Goal: Complete application form

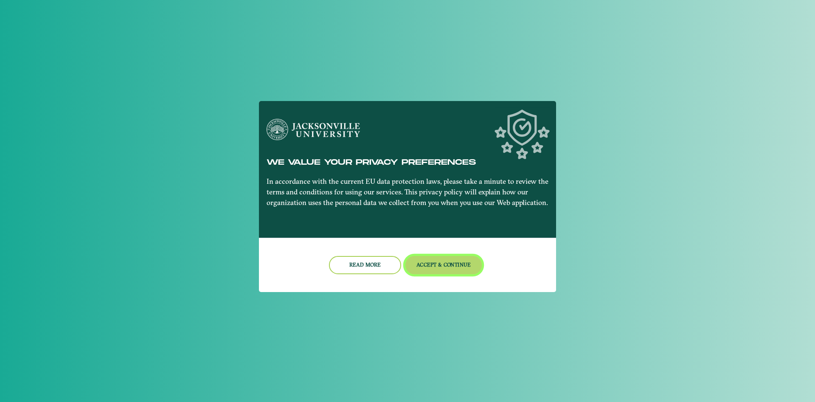
click at [442, 263] on button "Accept & Continue" at bounding box center [443, 265] width 77 height 18
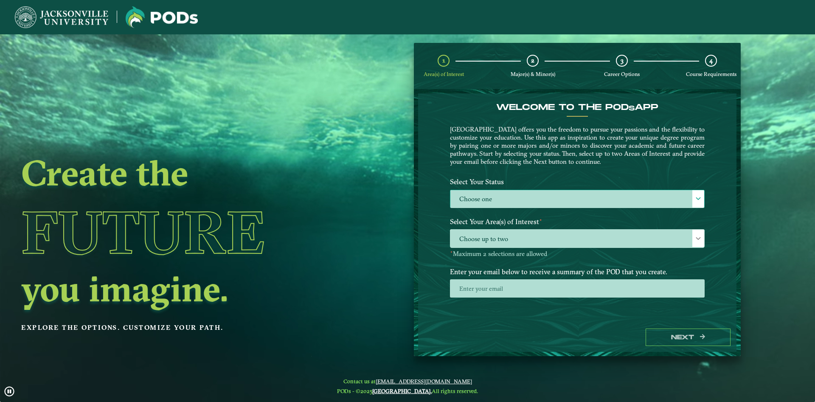
click at [463, 194] on label "Choose one" at bounding box center [577, 199] width 254 height 18
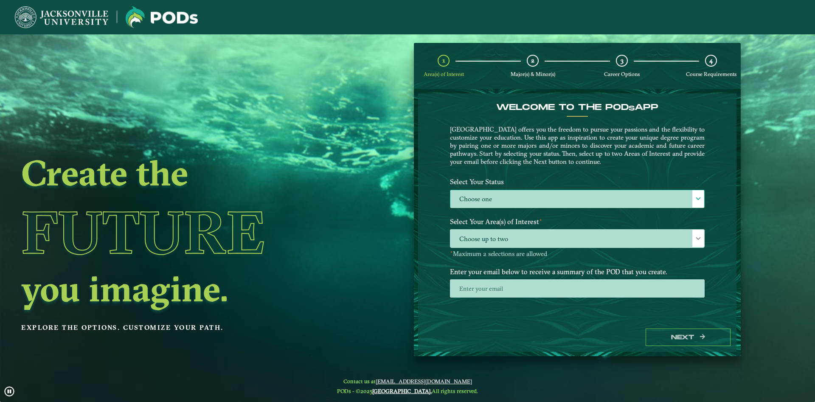
scroll to position [5, 39]
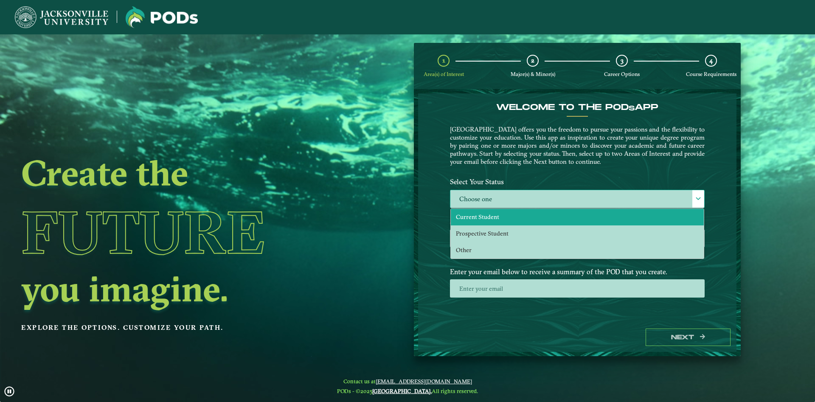
click at [503, 219] on li "Current Student" at bounding box center [577, 217] width 253 height 17
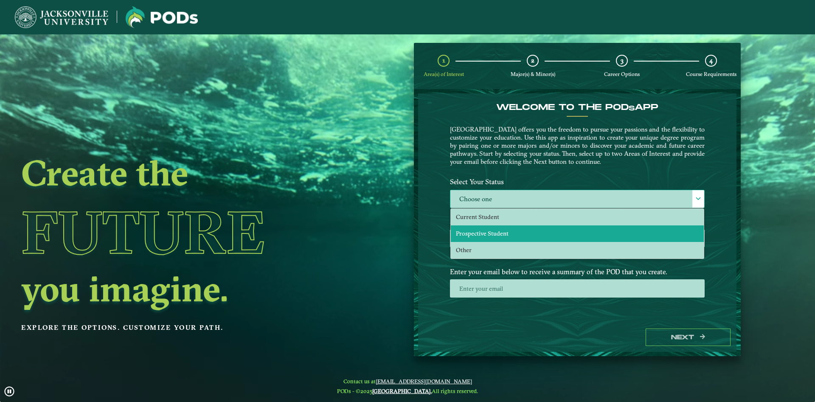
scroll to position [5, 39]
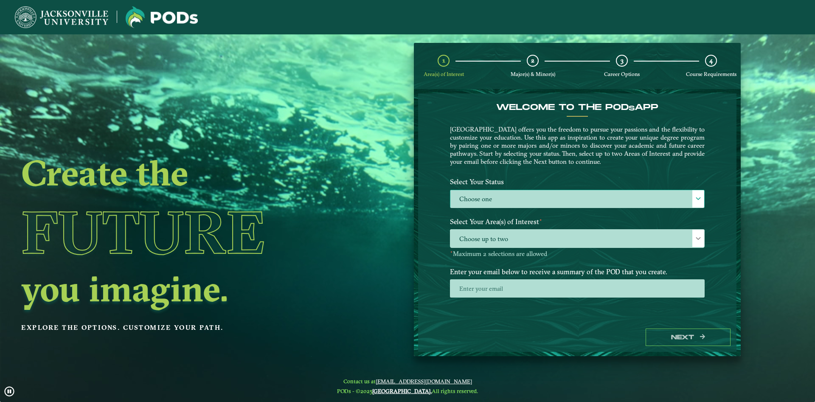
select select "[object Object]"
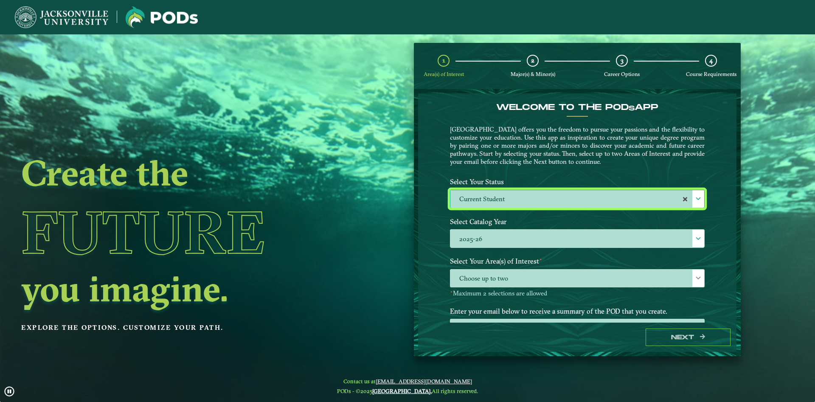
scroll to position [35, 0]
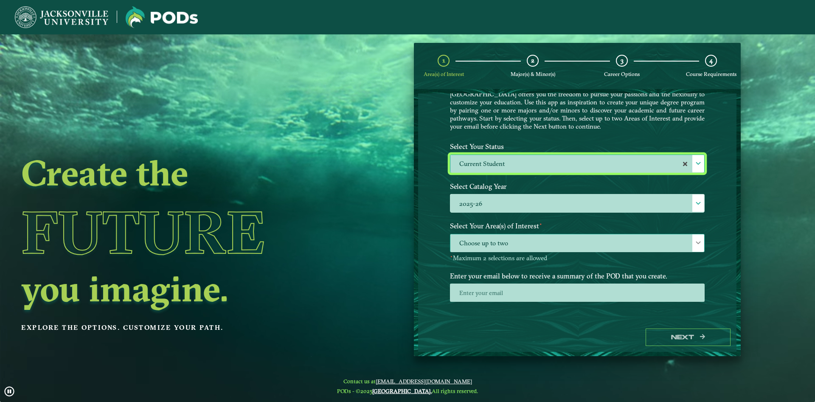
click at [490, 251] on span "Choose up to two" at bounding box center [577, 243] width 254 height 18
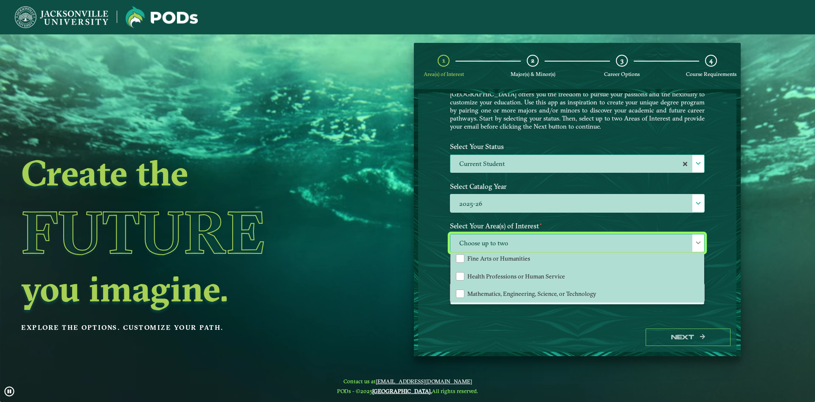
scroll to position [0, 0]
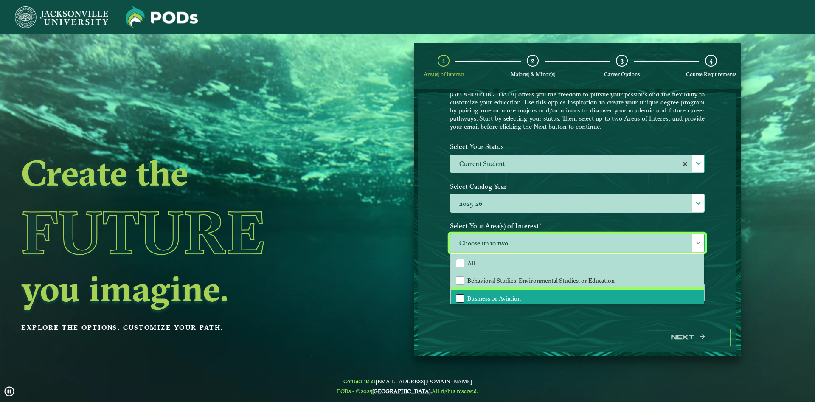
click at [463, 299] on div "Business or Aviation" at bounding box center [460, 298] width 8 height 8
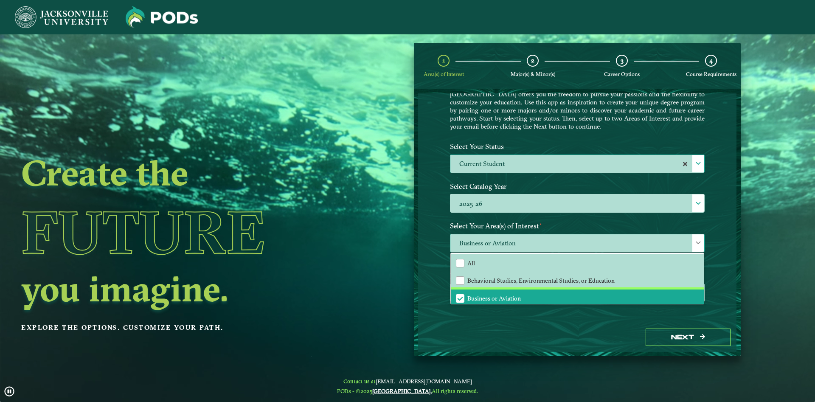
scroll to position [58, 0]
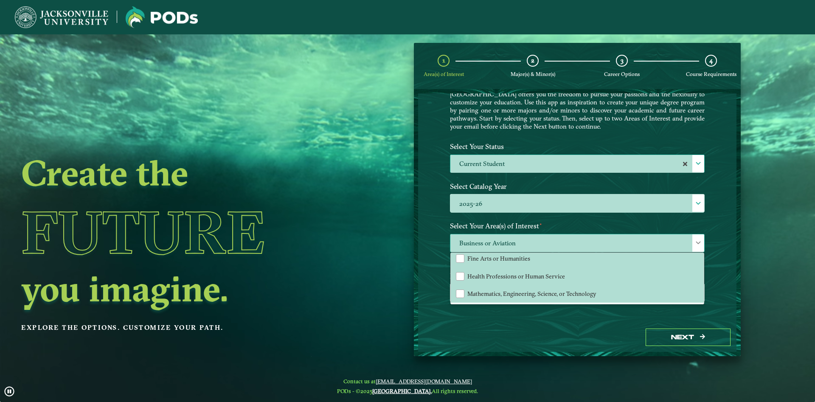
click at [487, 238] on span "Business or Aviation" at bounding box center [577, 243] width 254 height 18
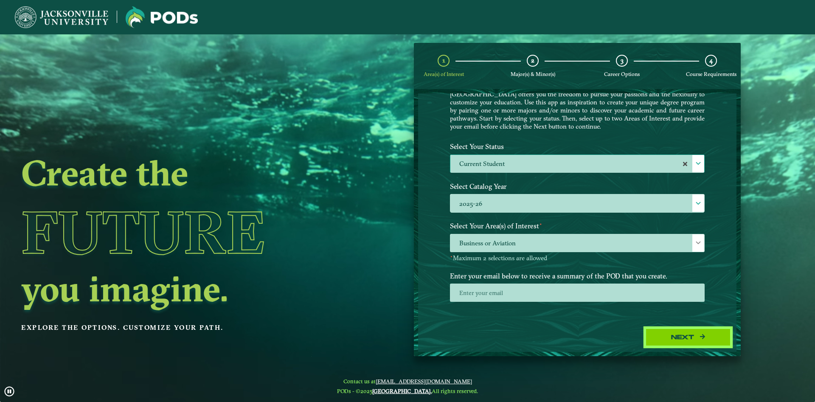
click at [702, 339] on icon "button" at bounding box center [702, 337] width 5 height 6
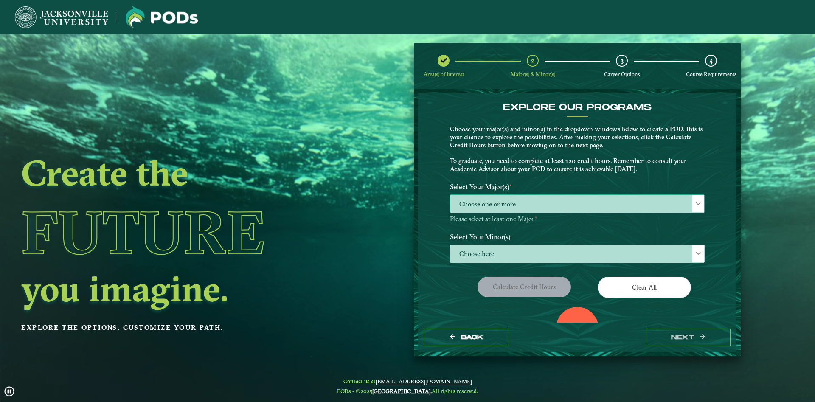
click at [495, 208] on span "Choose one or more" at bounding box center [577, 204] width 254 height 18
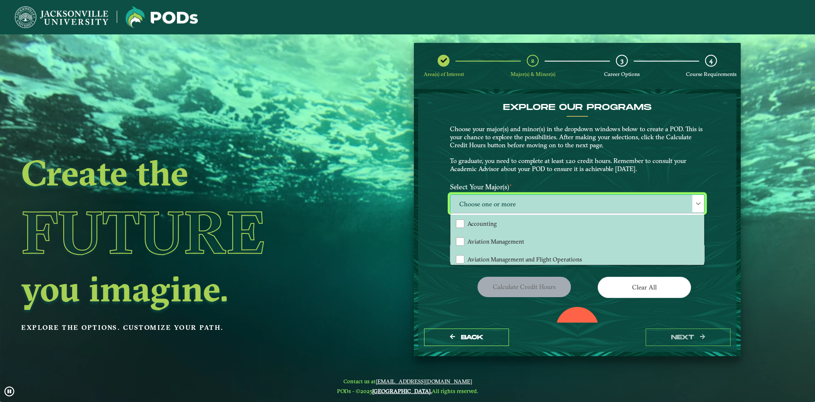
scroll to position [5, 39]
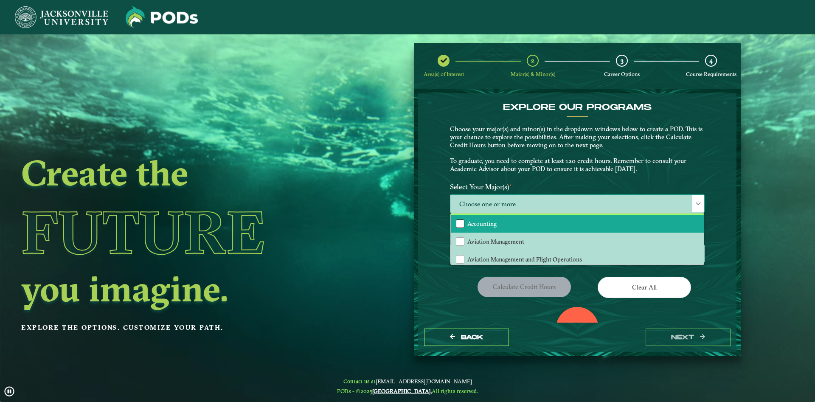
click at [456, 228] on div "Accounting" at bounding box center [460, 223] width 8 height 8
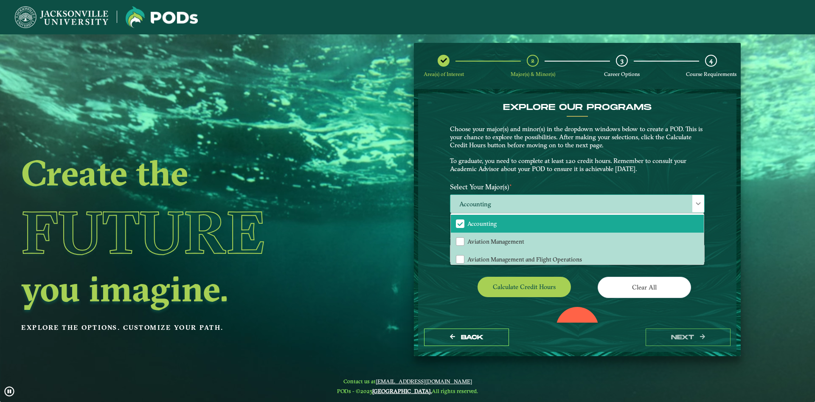
click at [585, 198] on span "Accounting" at bounding box center [577, 204] width 254 height 18
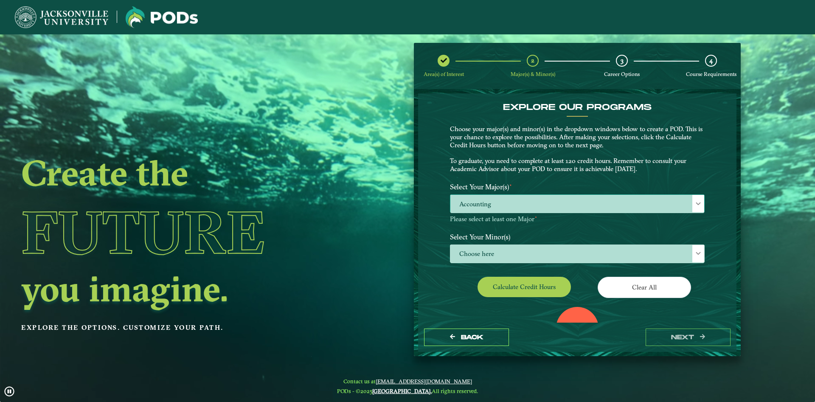
click at [516, 211] on span "Accounting" at bounding box center [577, 204] width 254 height 18
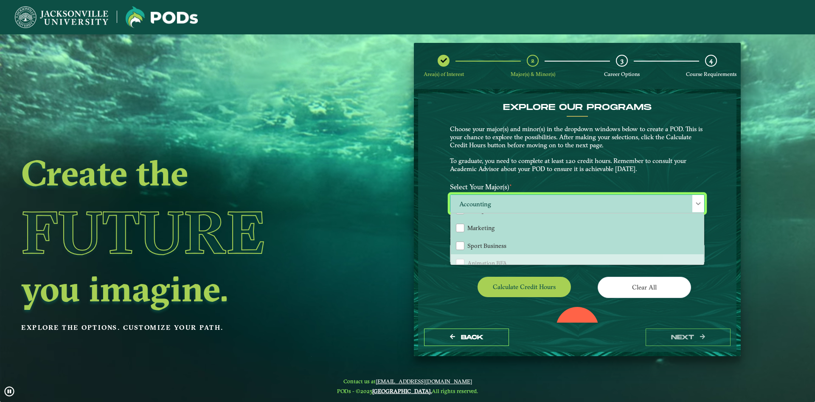
scroll to position [0, 0]
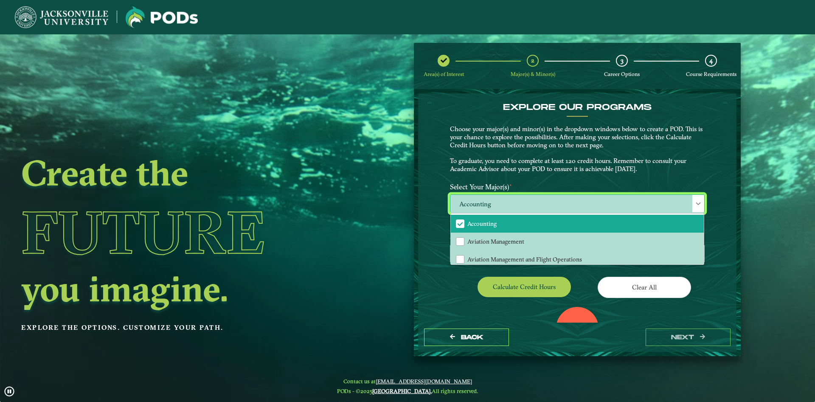
click at [525, 199] on span "Accounting" at bounding box center [577, 204] width 254 height 18
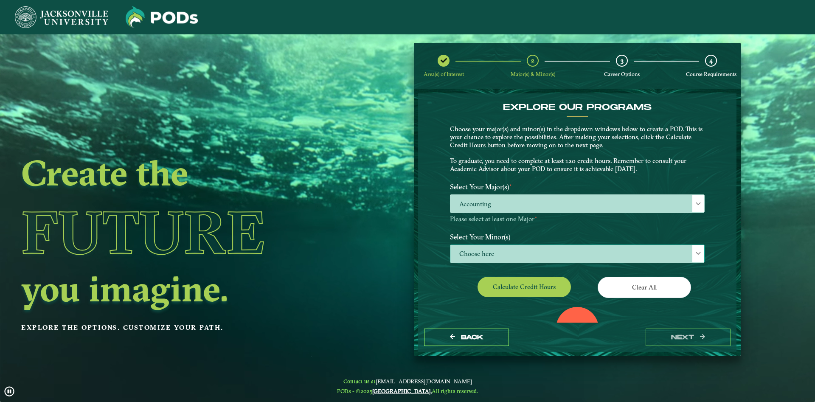
click at [487, 253] on span "Choose here" at bounding box center [577, 254] width 254 height 18
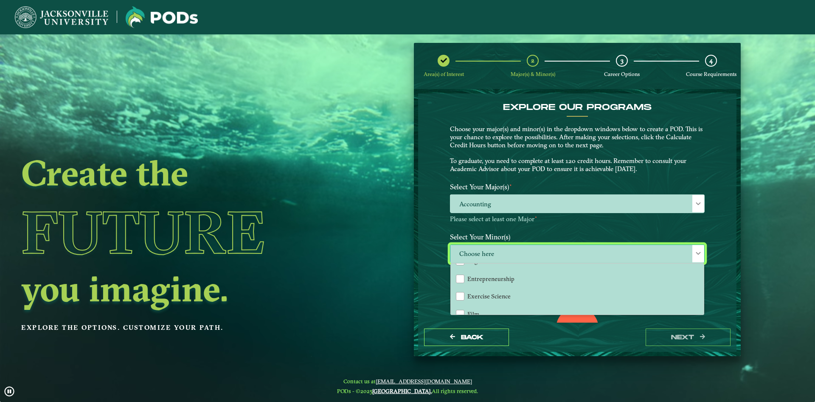
scroll to position [413, 0]
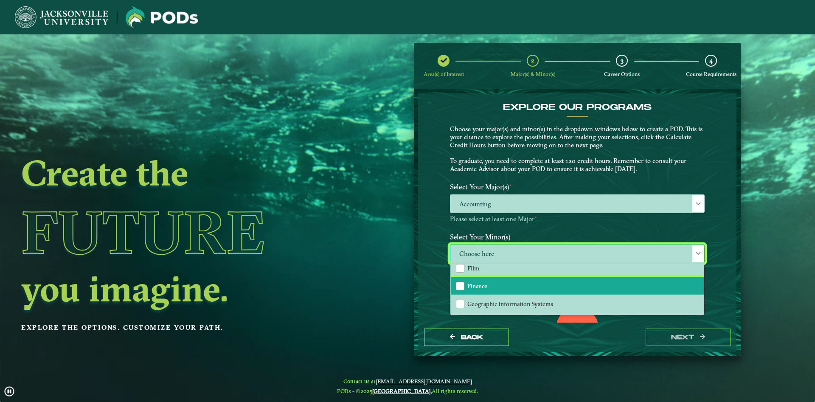
click at [489, 284] on li "Finance" at bounding box center [577, 286] width 253 height 18
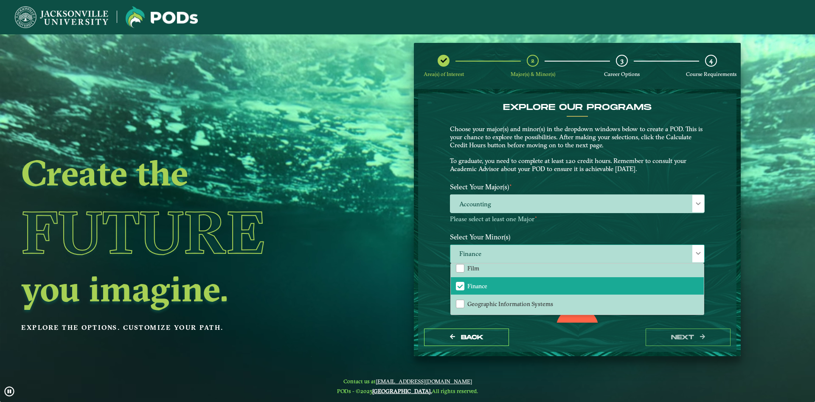
click at [492, 251] on span "Finance" at bounding box center [577, 254] width 254 height 18
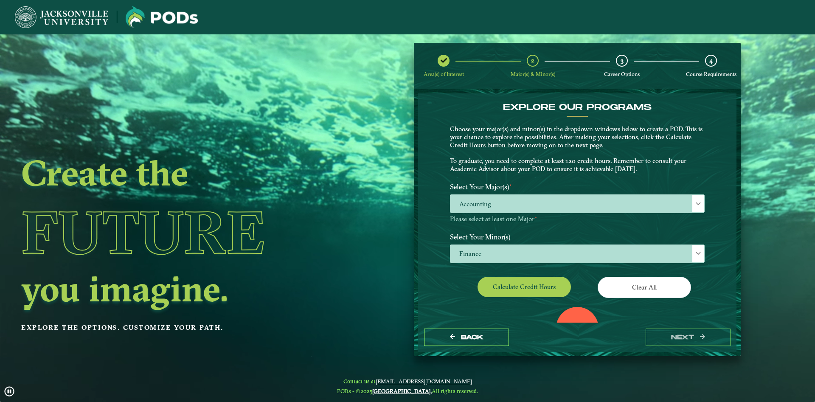
scroll to position [65, 0]
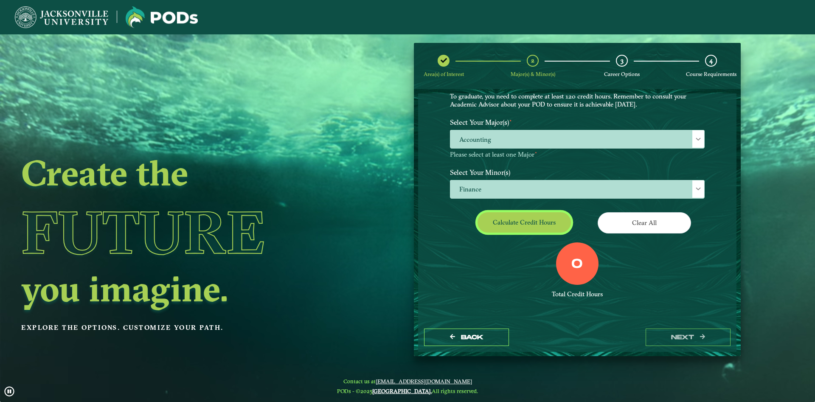
click at [509, 225] on button "Calculate credit hours" at bounding box center [523, 222] width 93 height 20
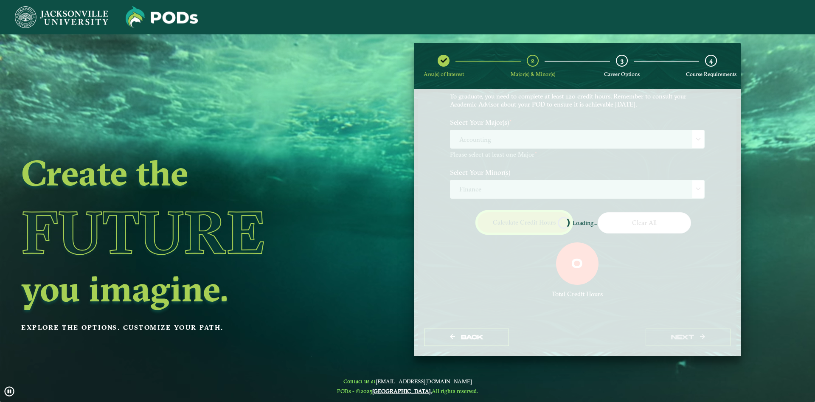
scroll to position [40, 0]
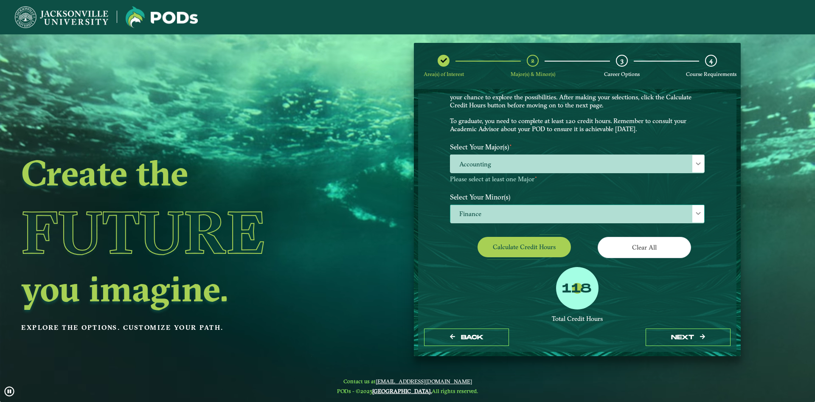
click at [559, 220] on span "Finance" at bounding box center [577, 214] width 254 height 18
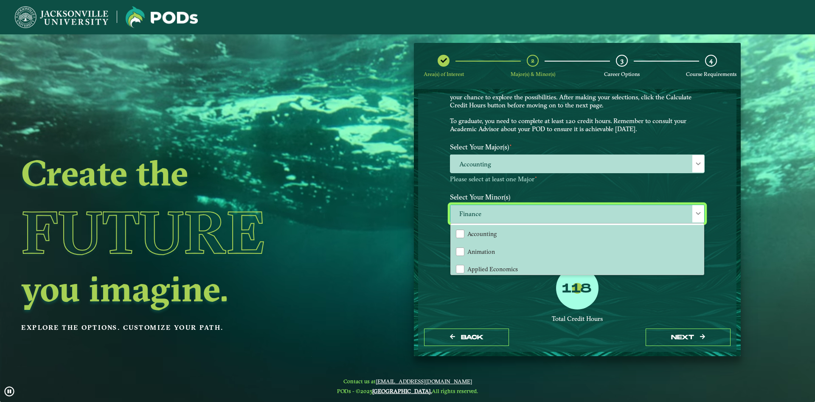
scroll to position [5, 39]
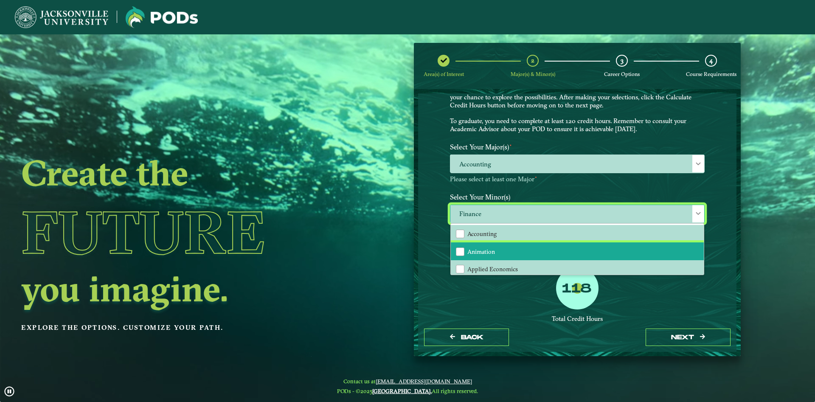
click at [464, 248] on li "Animation" at bounding box center [577, 251] width 253 height 18
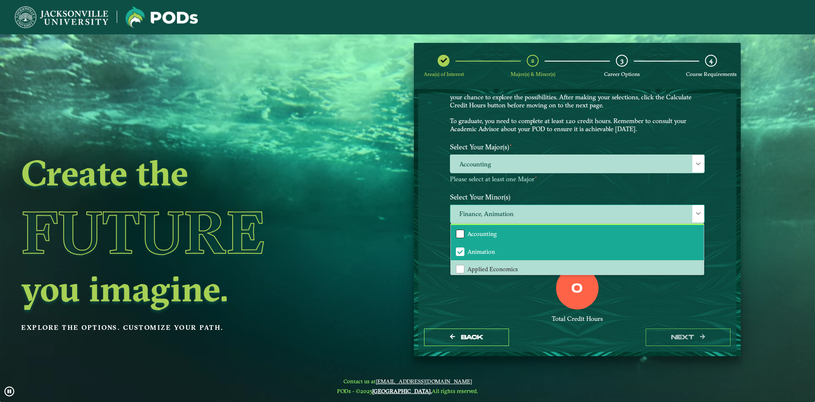
click at [463, 237] on div "Accounting" at bounding box center [460, 234] width 8 height 8
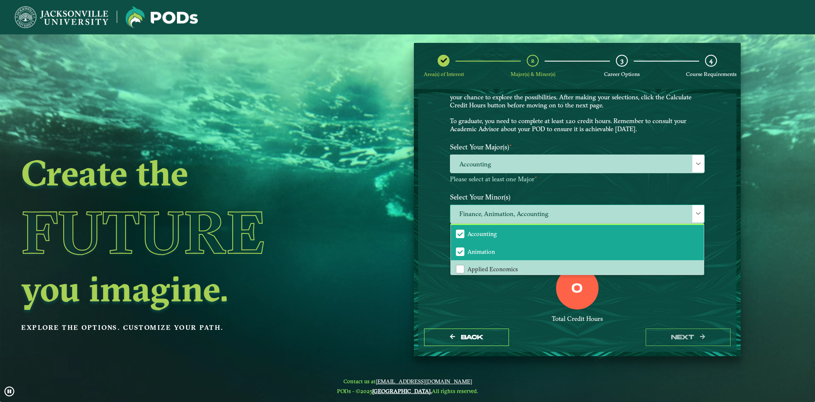
click at [461, 235] on span "Accounting" at bounding box center [460, 234] width 8 height 8
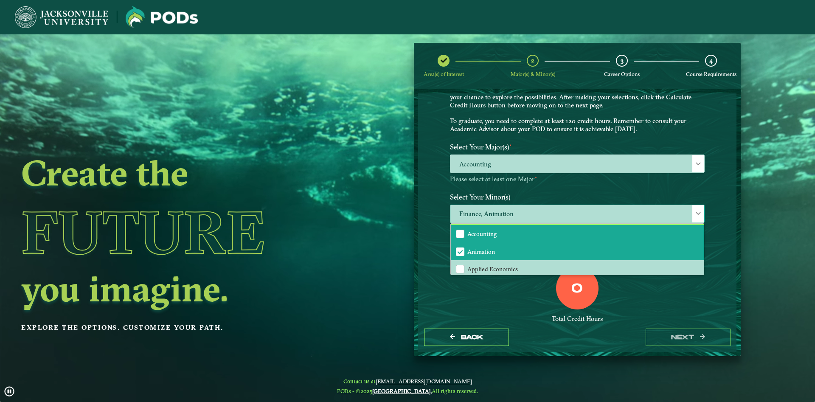
scroll to position [92, 0]
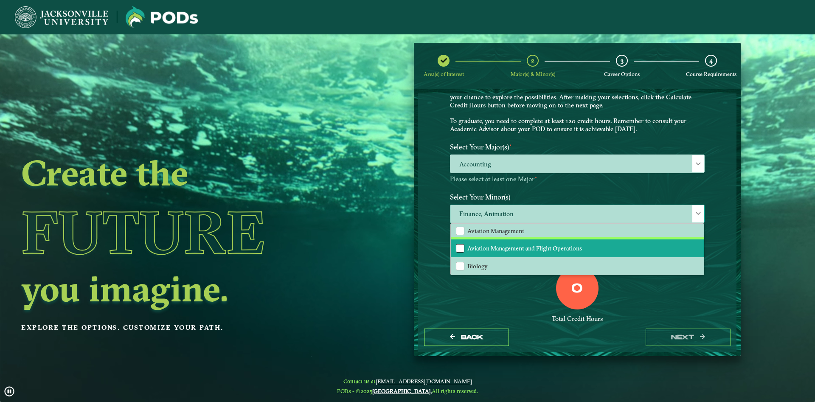
click at [457, 251] on div "Aviation Management and Flight Operations" at bounding box center [460, 248] width 8 height 8
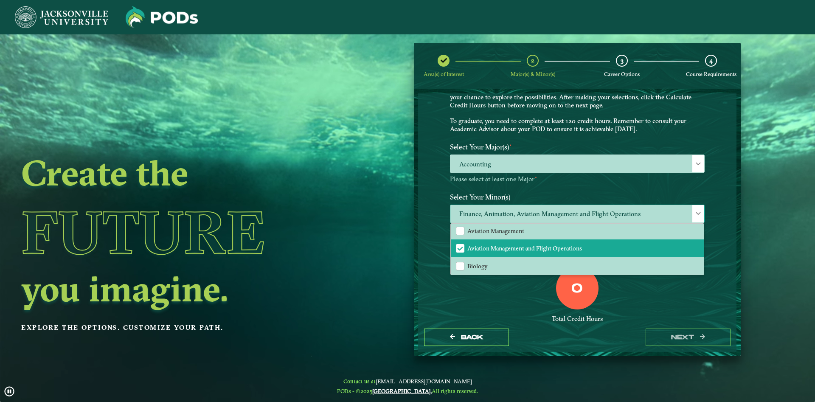
click at [645, 214] on span "Finance, Animation, Aviation Management and Flight Operations" at bounding box center [577, 214] width 254 height 18
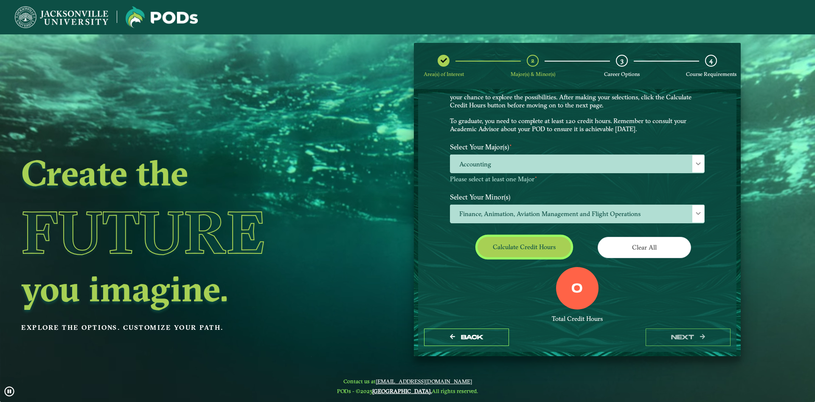
click at [519, 242] on button "Calculate credit hours" at bounding box center [523, 247] width 93 height 20
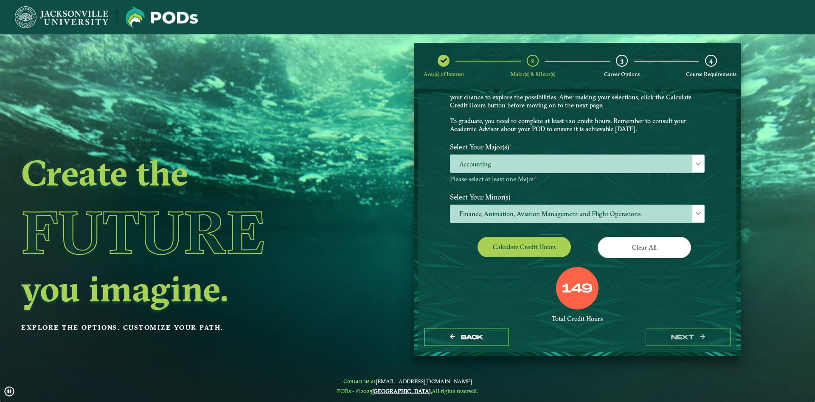
click at [585, 287] on label "149" at bounding box center [577, 289] width 31 height 16
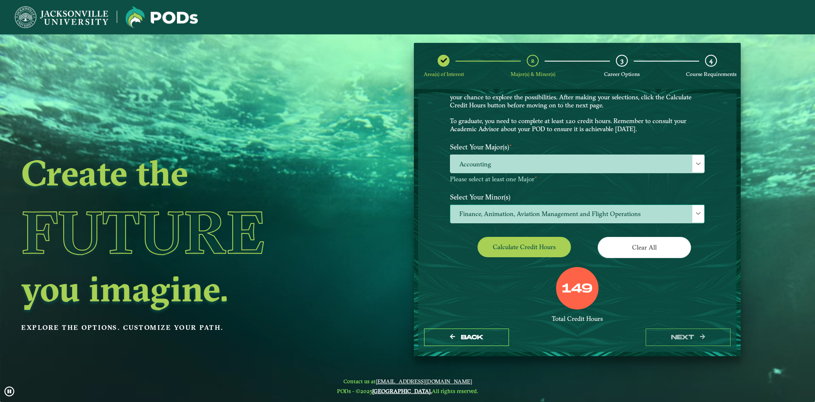
click at [700, 208] on div at bounding box center [698, 213] width 12 height 17
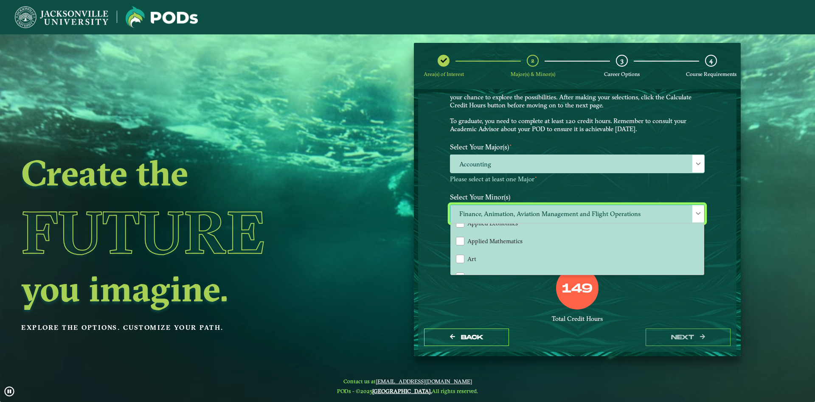
scroll to position [0, 0]
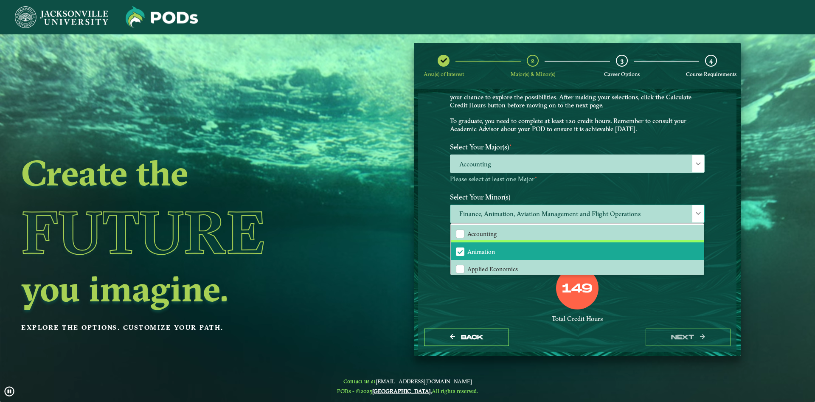
click at [483, 252] on span "Animation" at bounding box center [481, 252] width 28 height 8
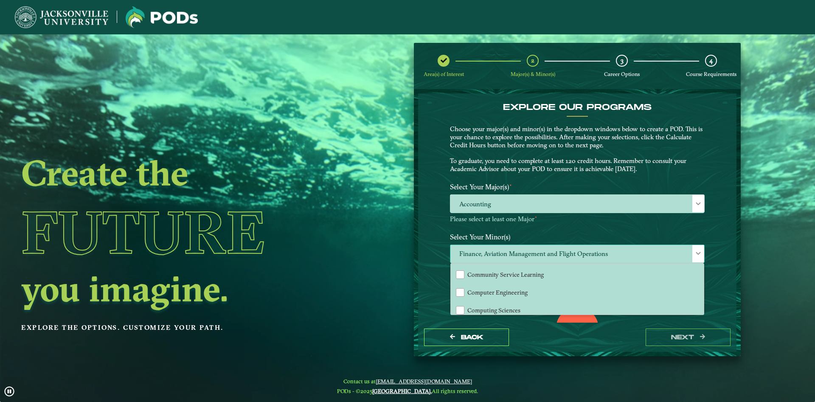
scroll to position [92, 0]
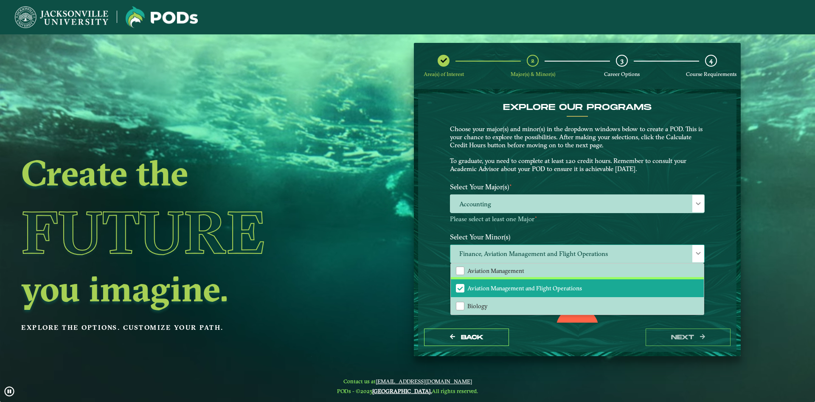
click at [518, 285] on span "Aviation Management and Flight Operations" at bounding box center [524, 288] width 115 height 8
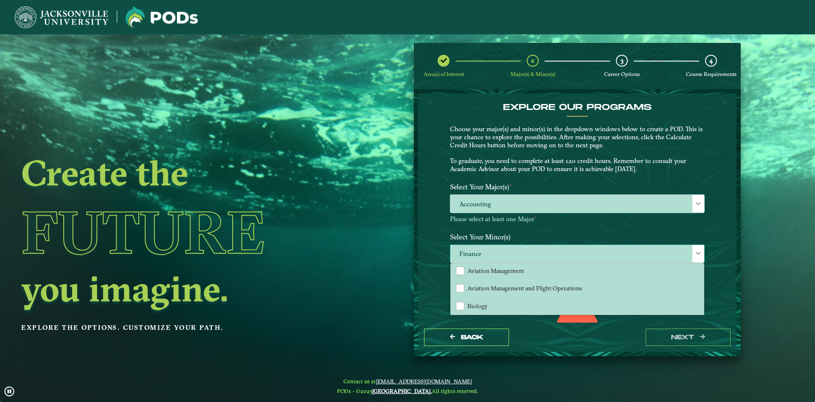
click at [701, 252] on div at bounding box center [698, 253] width 12 height 17
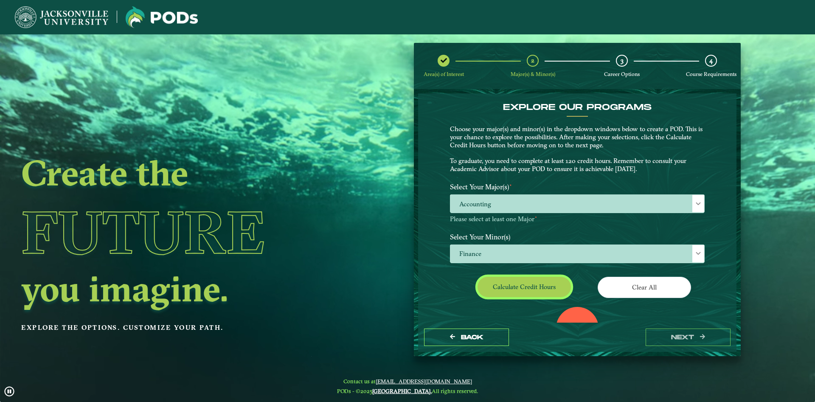
click at [556, 286] on button "Calculate credit hours" at bounding box center [523, 287] width 93 height 20
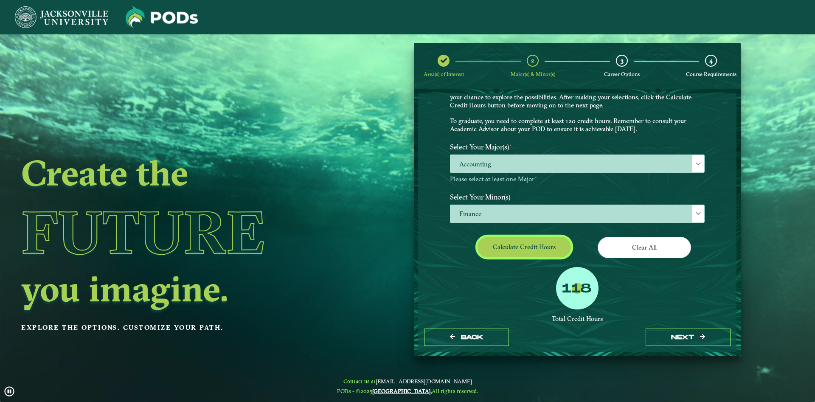
scroll to position [103, 0]
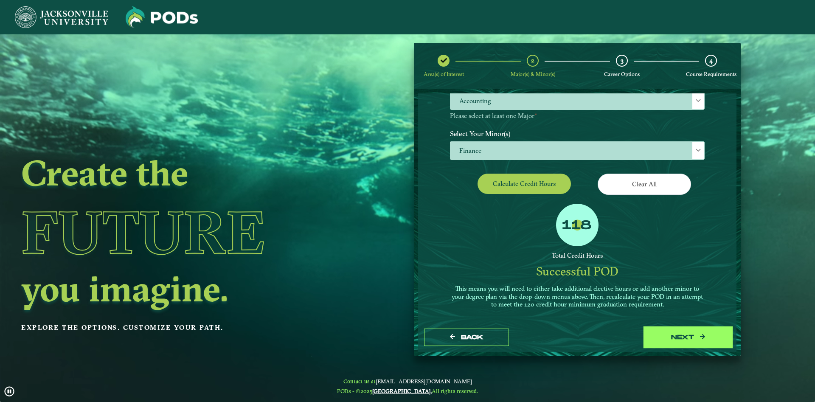
click at [680, 343] on button "next" at bounding box center [688, 337] width 85 height 17
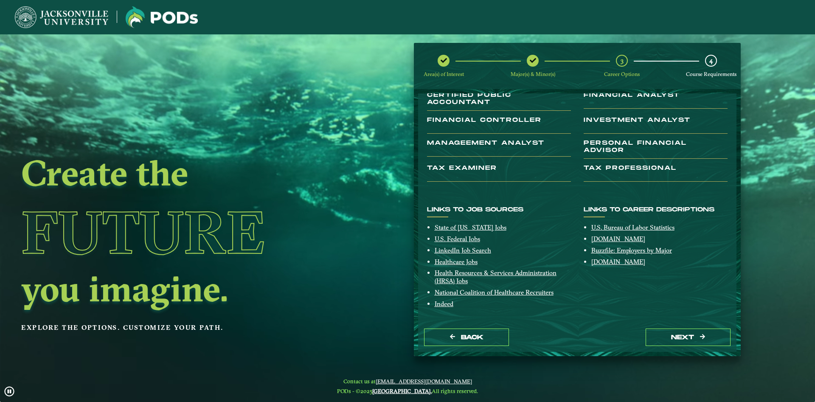
scroll to position [0, 0]
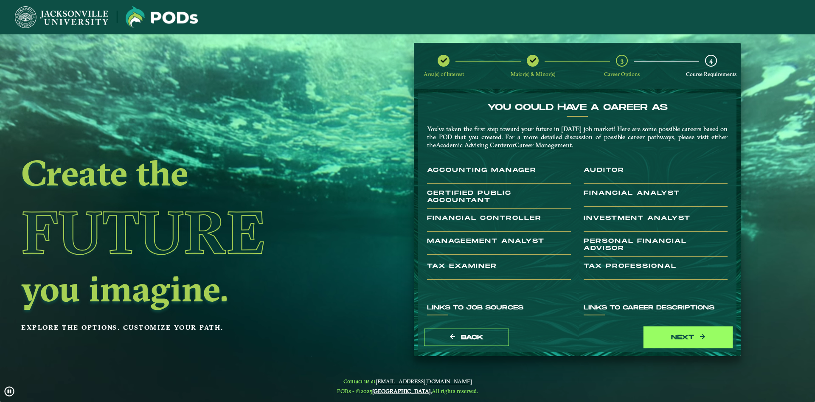
click at [675, 333] on button "next" at bounding box center [688, 337] width 85 height 17
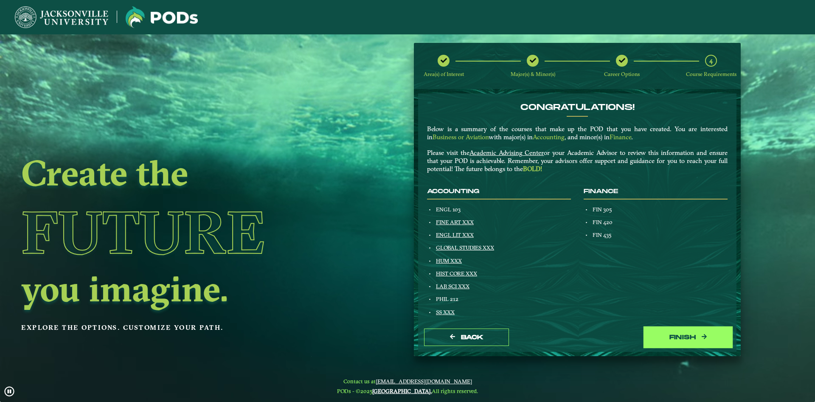
click at [657, 329] on button "Finish" at bounding box center [688, 337] width 85 height 17
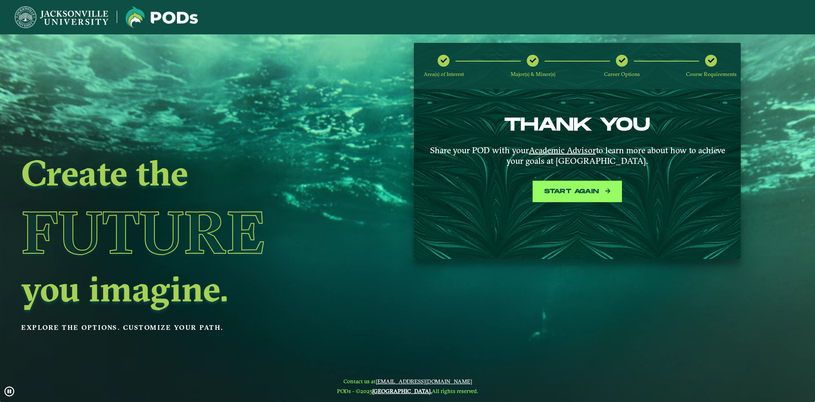
click at [579, 192] on button "Start again" at bounding box center [577, 191] width 85 height 17
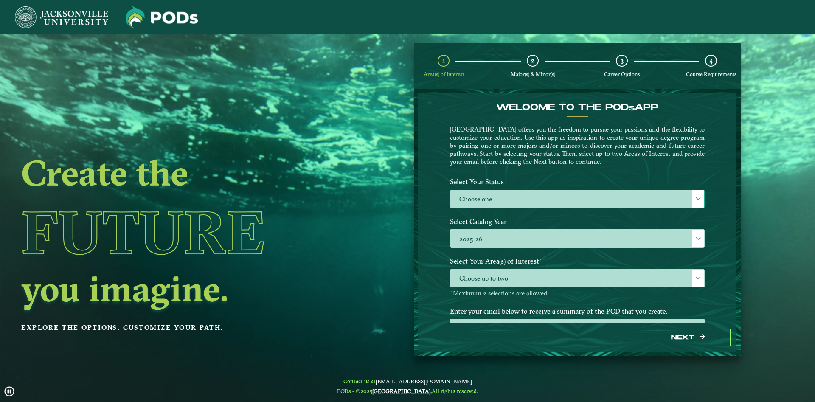
click at [528, 207] on label "Choose one" at bounding box center [577, 199] width 254 height 18
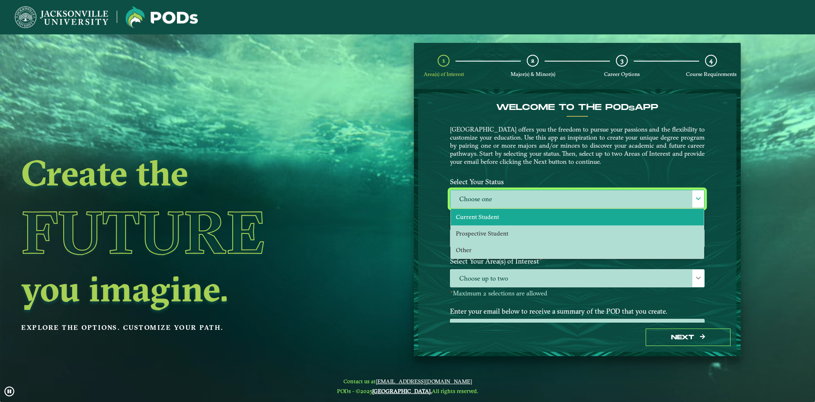
click at [489, 219] on span "Current Student" at bounding box center [477, 217] width 43 height 8
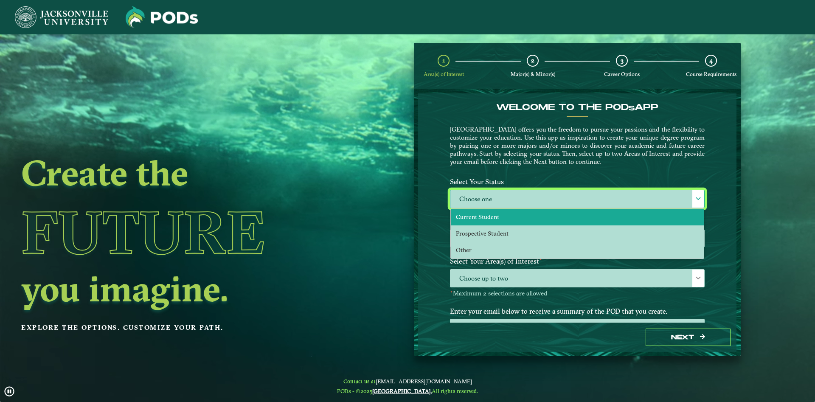
select select "[object Object]"
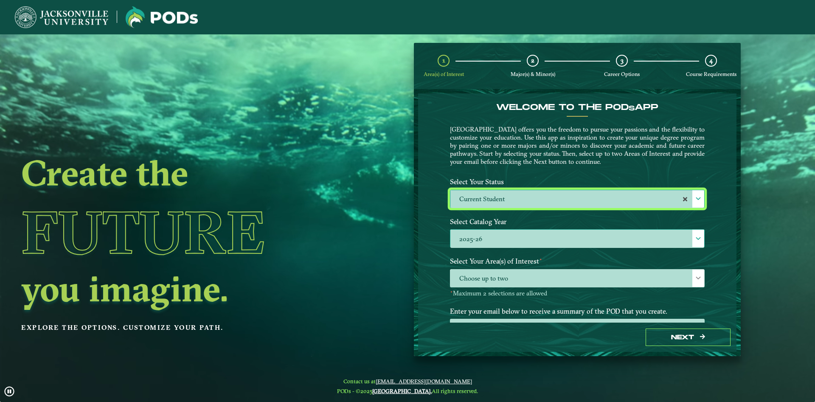
scroll to position [35, 0]
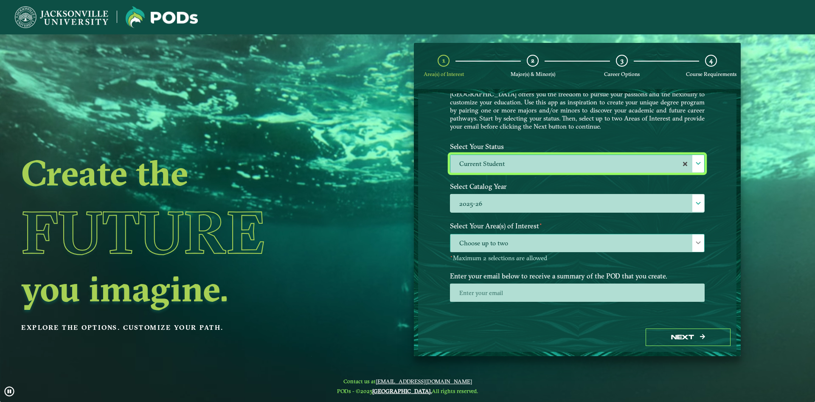
click at [550, 247] on span "Choose up to two" at bounding box center [577, 243] width 254 height 18
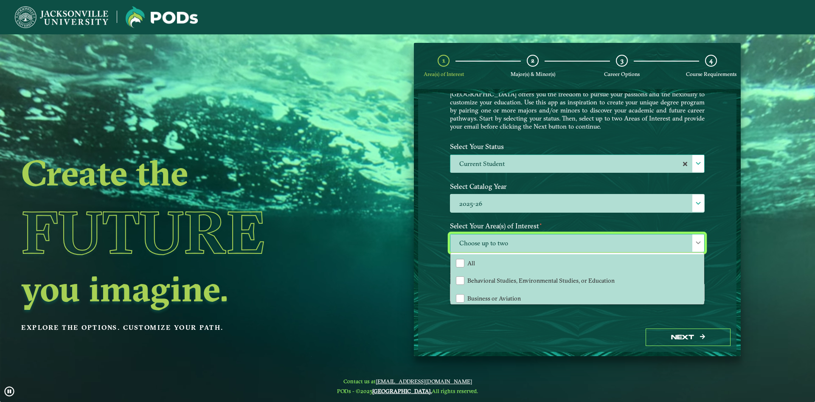
scroll to position [58, 0]
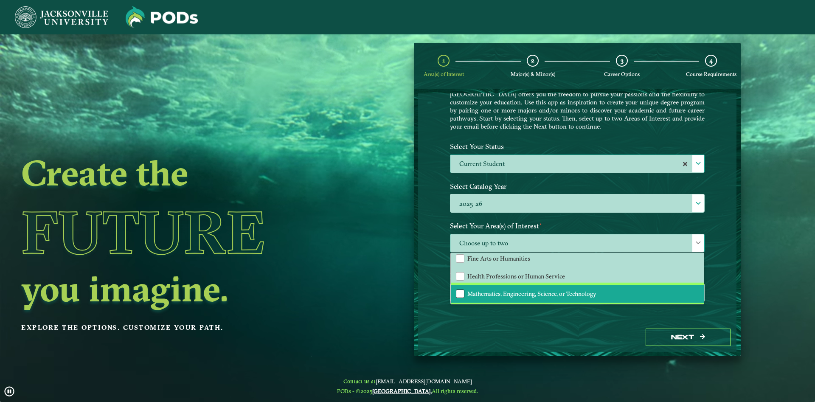
click at [459, 292] on div "Mathematics, Engineering, Science, or Technology" at bounding box center [460, 293] width 8 height 8
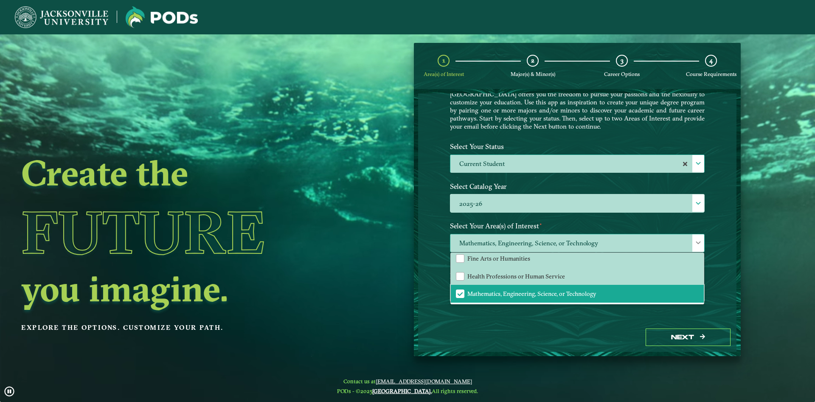
click at [484, 240] on span "Mathematics, Engineering, Science, or Technology" at bounding box center [577, 243] width 254 height 18
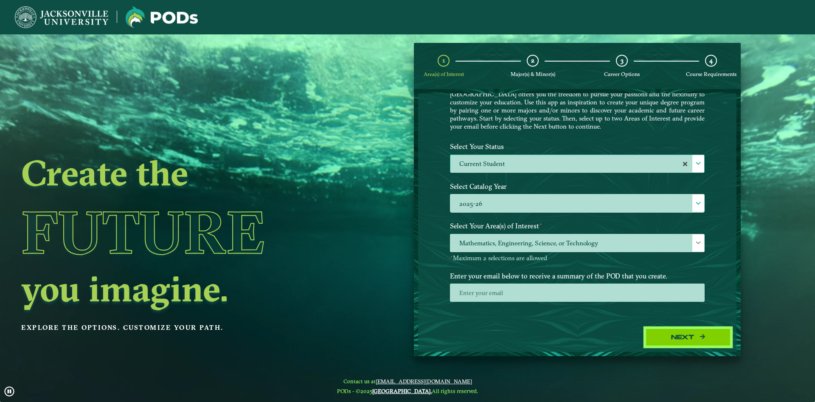
click at [681, 329] on button "Next" at bounding box center [688, 337] width 85 height 17
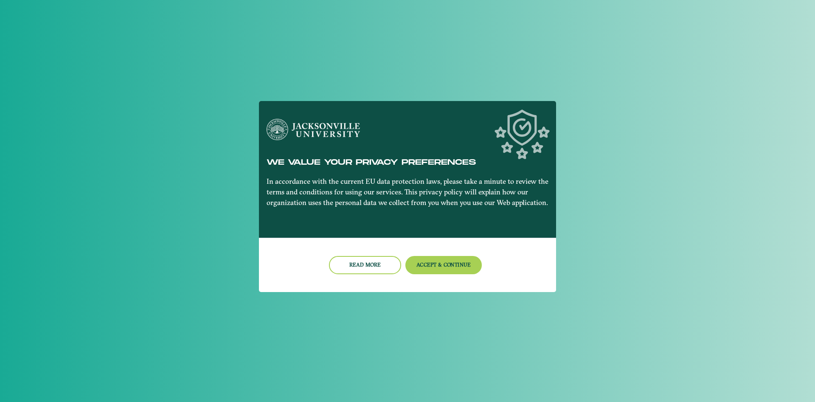
click at [462, 268] on button "Accept & Continue" at bounding box center [443, 265] width 77 height 18
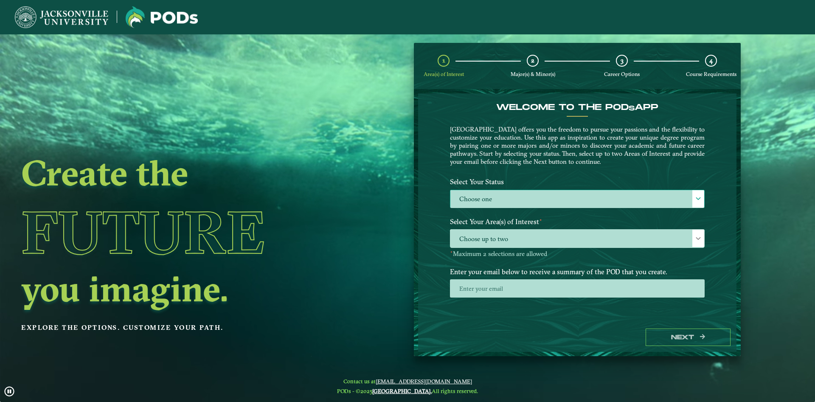
click at [545, 194] on label "Choose one" at bounding box center [577, 199] width 254 height 18
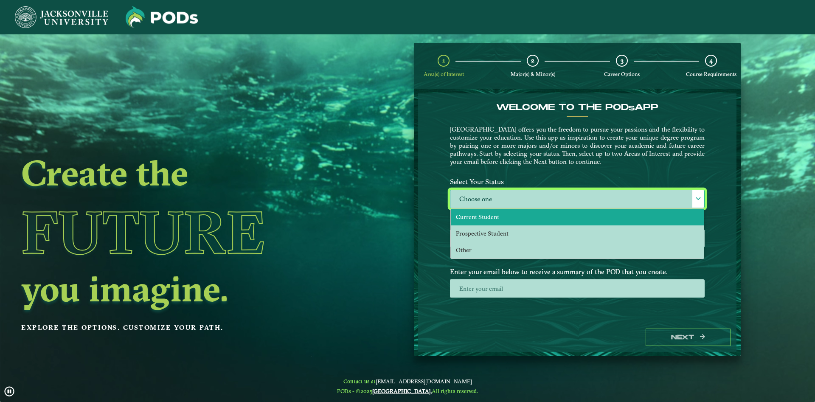
click at [504, 214] on li "Current Student" at bounding box center [577, 217] width 253 height 17
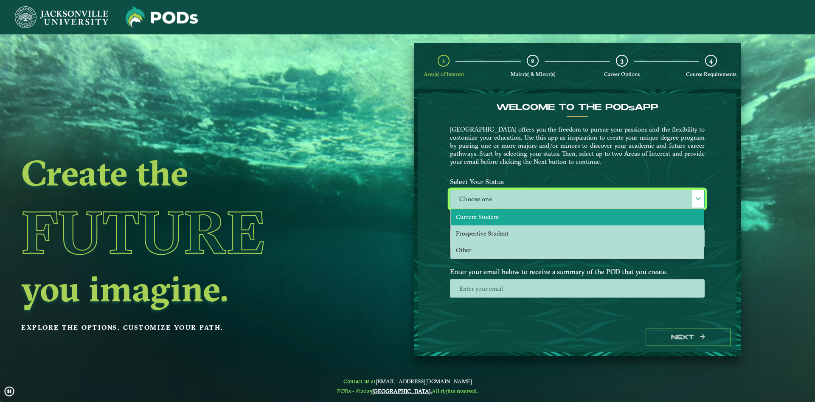
select select "[object Object]"
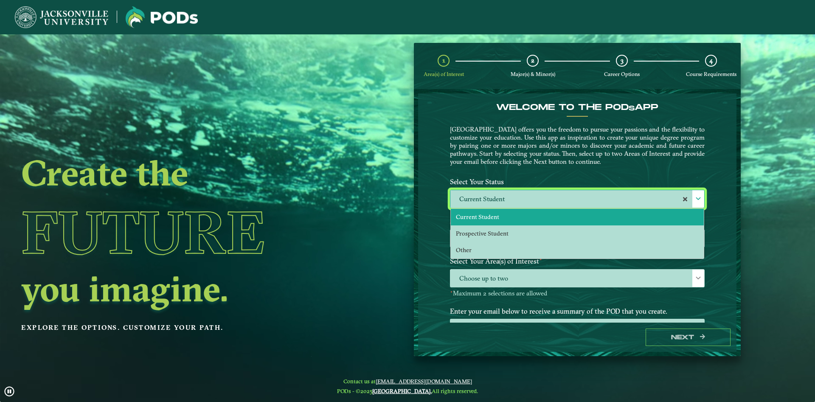
scroll to position [5, 39]
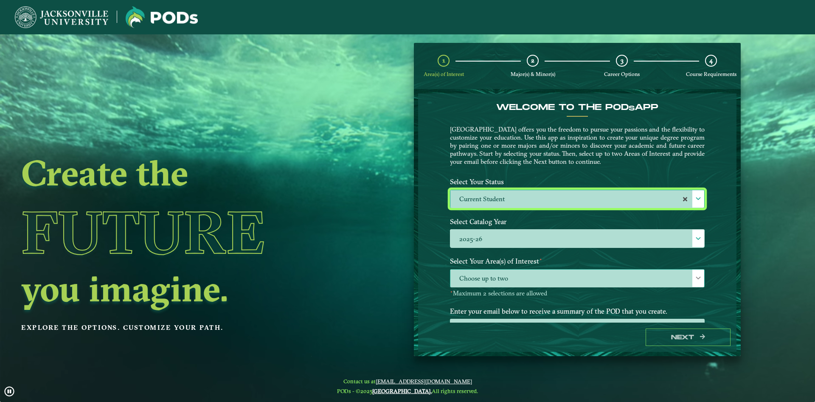
click at [521, 280] on span "Choose up to two" at bounding box center [577, 279] width 254 height 18
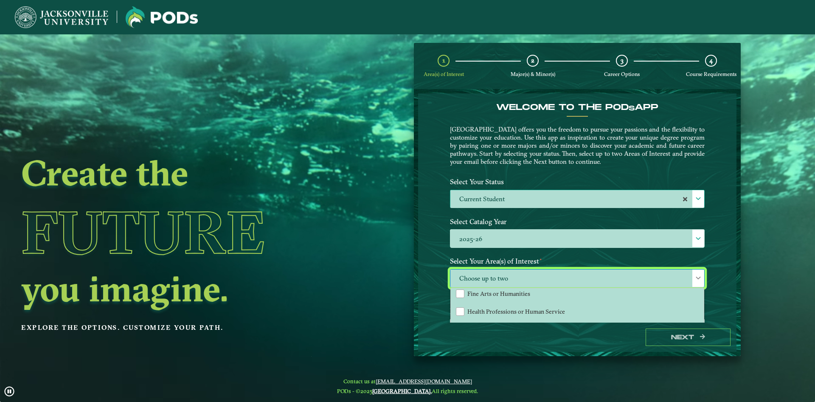
scroll to position [35, 0]
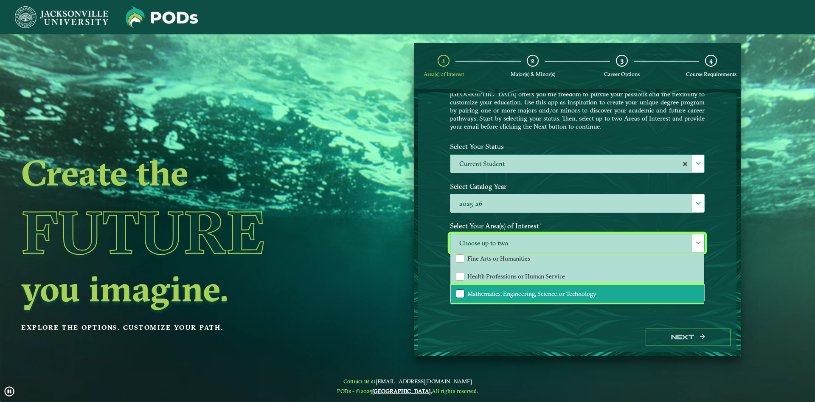
click at [457, 291] on div "Mathematics, Engineering, Science, or Technology" at bounding box center [460, 293] width 8 height 8
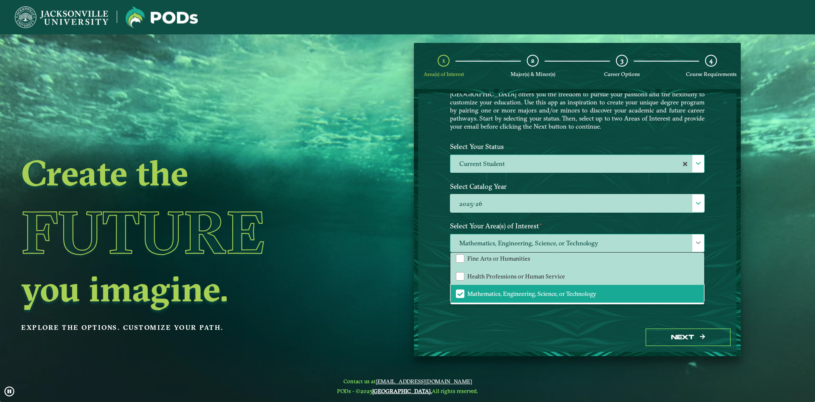
click at [548, 235] on span "Mathematics, Engineering, Science, or Technology" at bounding box center [577, 243] width 254 height 18
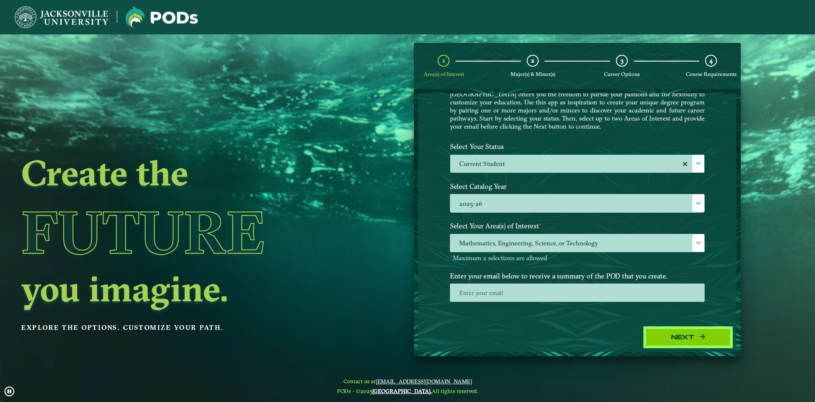
click at [662, 339] on button "Next" at bounding box center [688, 337] width 85 height 17
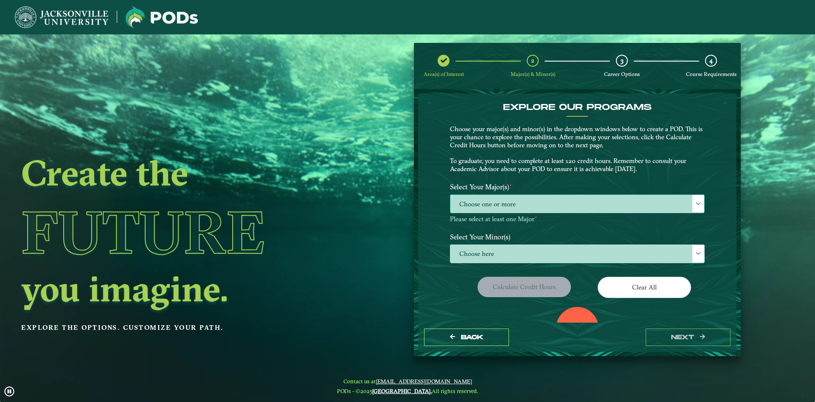
click at [486, 198] on span "Choose one or more" at bounding box center [577, 204] width 254 height 18
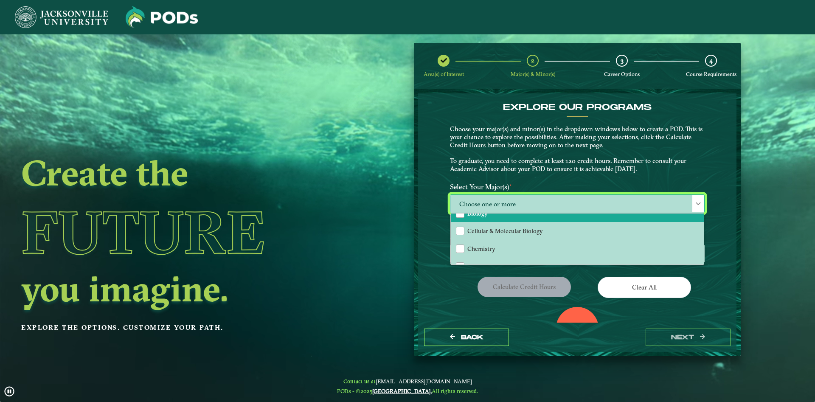
scroll to position [0, 0]
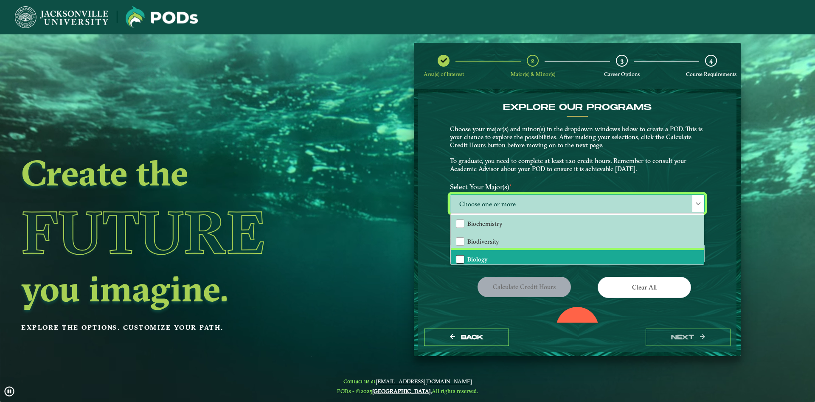
click at [457, 256] on div "Biology" at bounding box center [460, 259] width 8 height 8
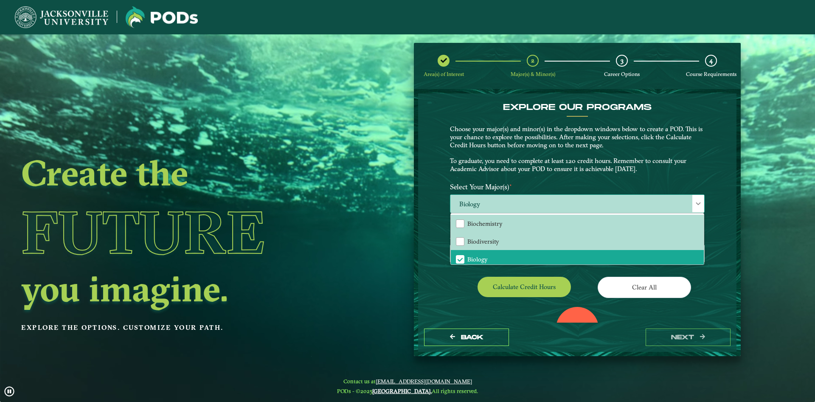
click at [524, 198] on span "Biology" at bounding box center [577, 204] width 254 height 18
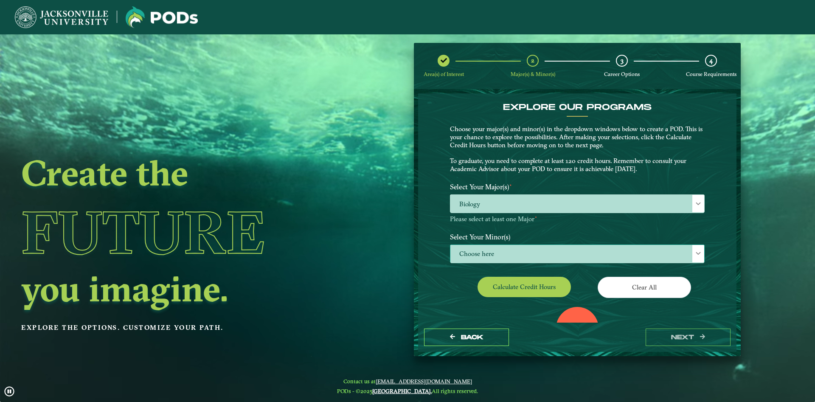
click at [514, 255] on span "Choose here" at bounding box center [577, 254] width 254 height 18
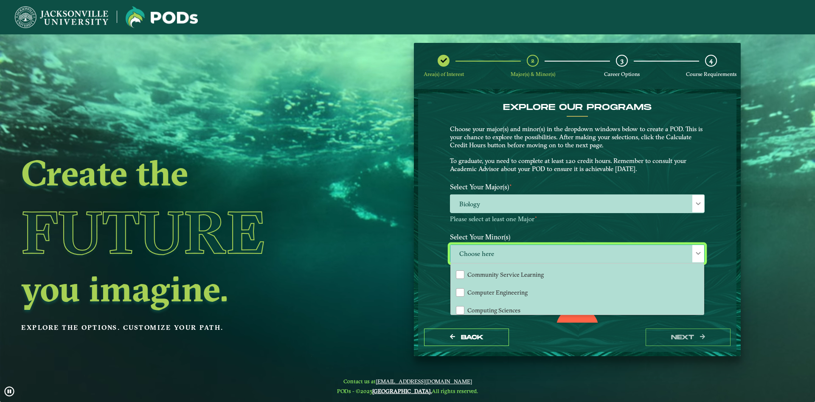
scroll to position [183, 0]
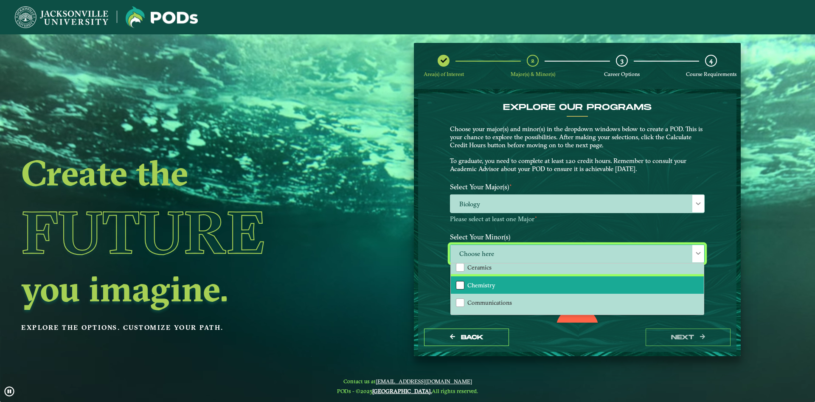
click at [456, 283] on div "Chemistry" at bounding box center [460, 285] width 8 height 8
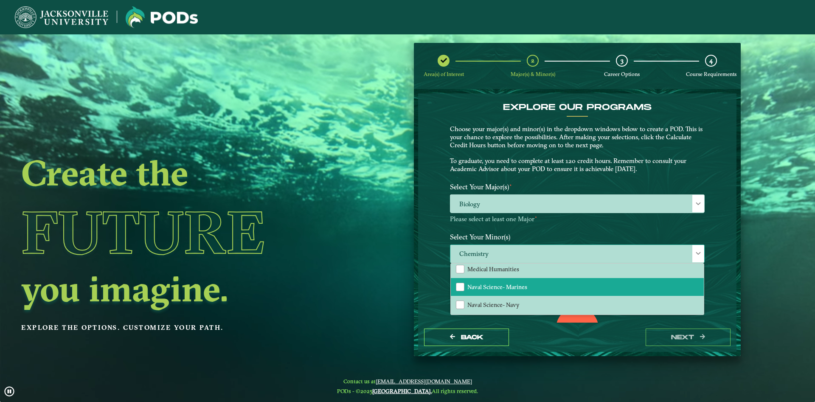
scroll to position [596, 0]
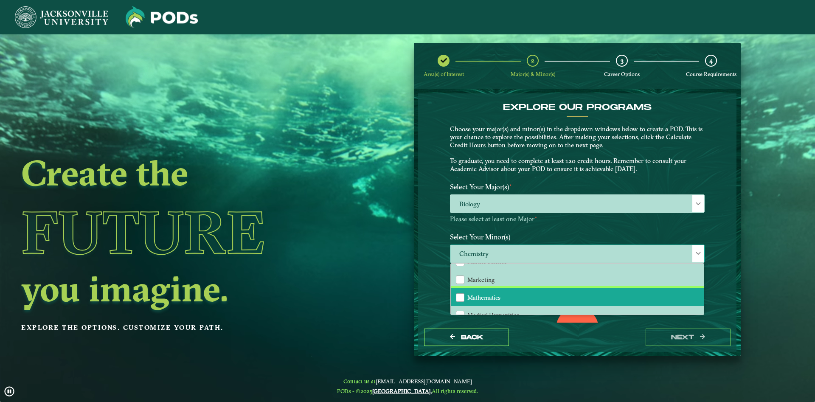
click at [471, 302] on li "Mathematics" at bounding box center [577, 297] width 253 height 18
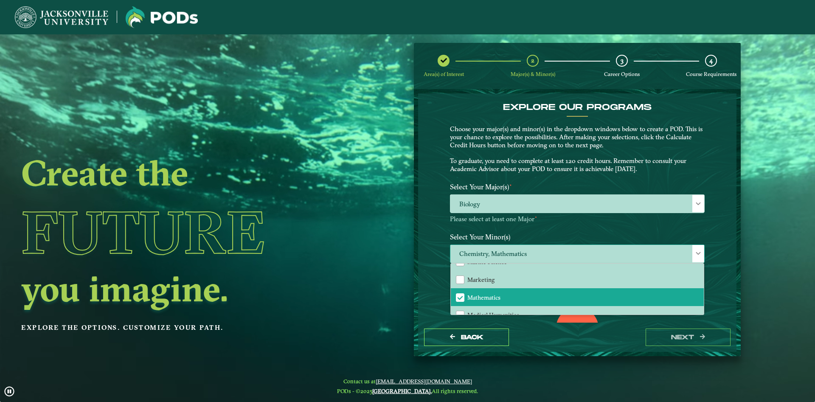
click at [574, 246] on span "Chemistry, Mathematics" at bounding box center [577, 254] width 254 height 18
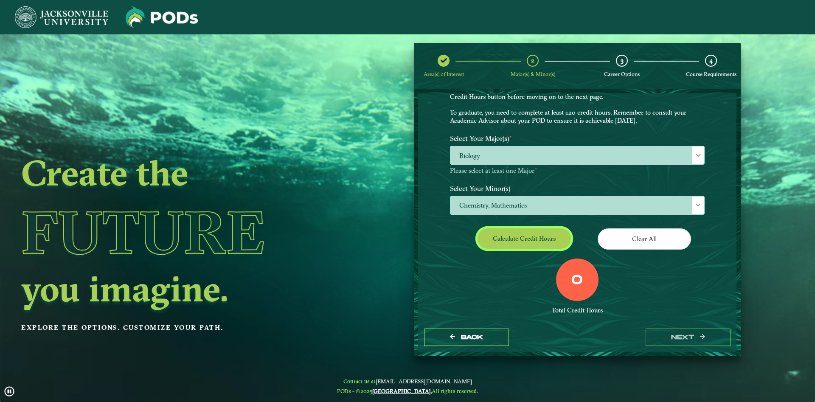
click at [508, 240] on button "Calculate credit hours" at bounding box center [523, 238] width 93 height 20
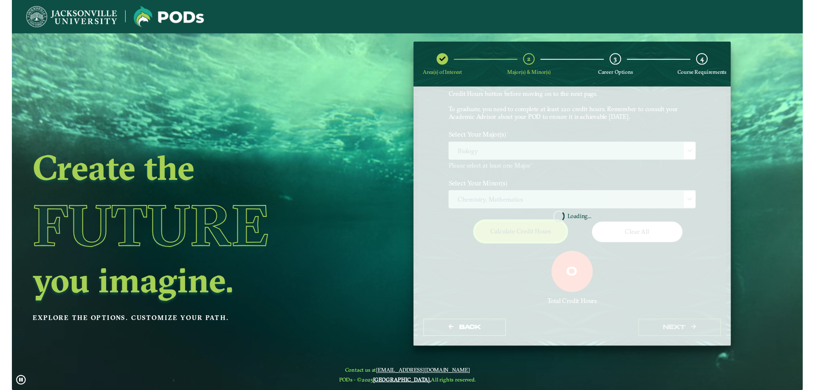
scroll to position [40, 0]
